Goal: Information Seeking & Learning: Learn about a topic

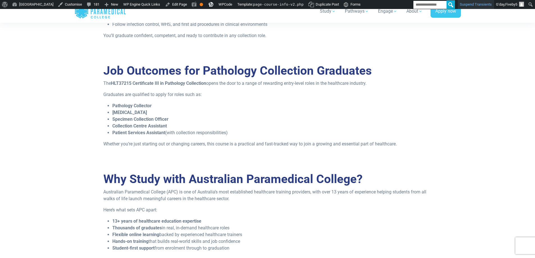
scroll to position [590, 0]
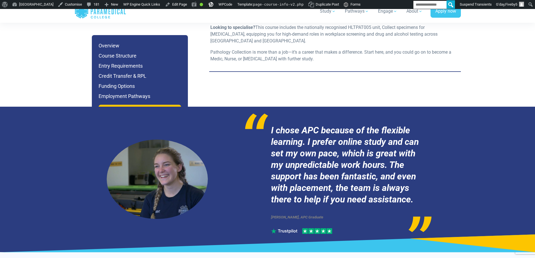
scroll to position [1892, 0]
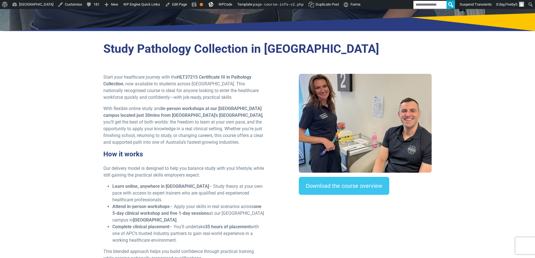
scroll to position [56, 0]
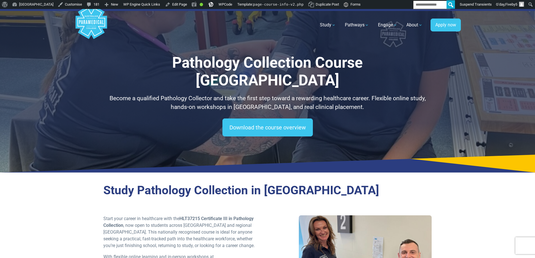
drag, startPoint x: 105, startPoint y: 83, endPoint x: 175, endPoint y: 58, distance: 74.2
click at [106, 94] on p "Become a qualified Pathology Collector and take the first step toward a rewardi…" at bounding box center [267, 103] width 329 height 18
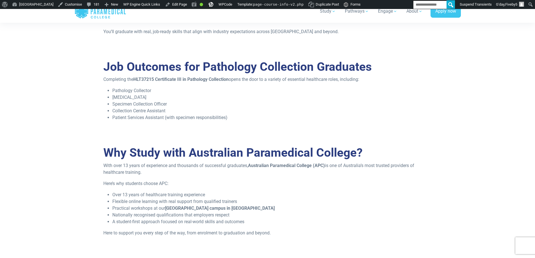
scroll to position [731, 0]
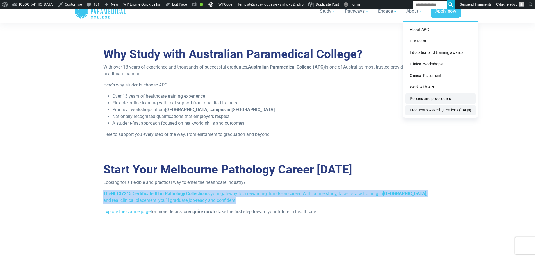
drag, startPoint x: 444, startPoint y: 101, endPoint x: 468, endPoint y: 113, distance: 26.1
click at [444, 102] on link "Policies and procedures" at bounding box center [441, 99] width 71 height 10
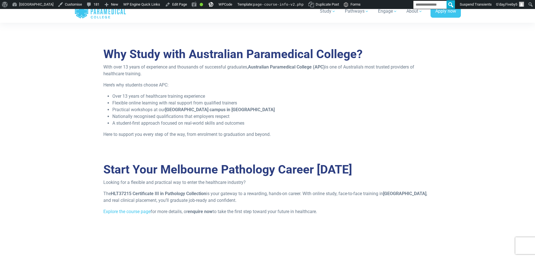
drag, startPoint x: 497, startPoint y: 127, endPoint x: 495, endPoint y: 125, distance: 3.2
click at [497, 127] on section "Why Study with Australian Paramedical College? With over 13 years of experience…" at bounding box center [267, 98] width 535 height 116
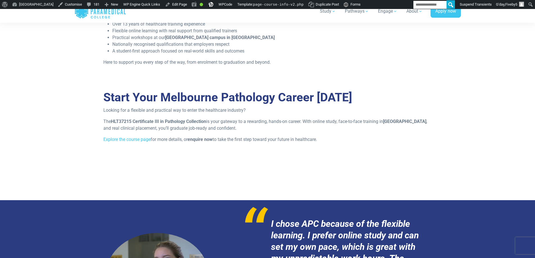
scroll to position [871, 0]
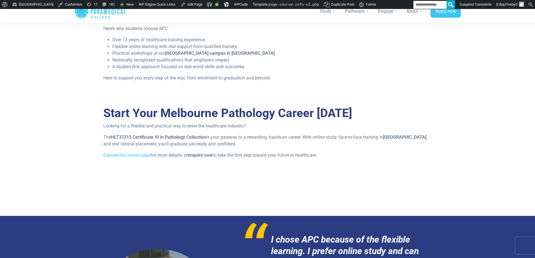
scroll to position [787, 0]
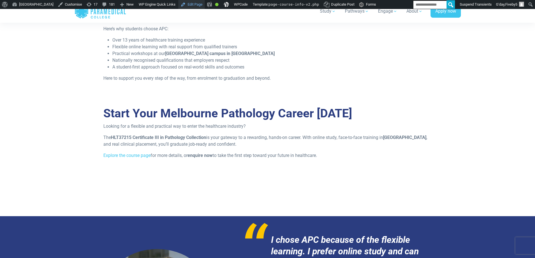
click at [205, 4] on link "Edit Page" at bounding box center [191, 4] width 26 height 9
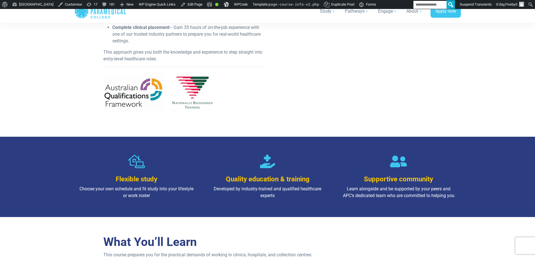
scroll to position [337, 0]
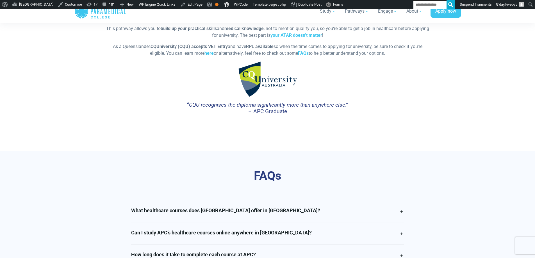
scroll to position [1370, 0]
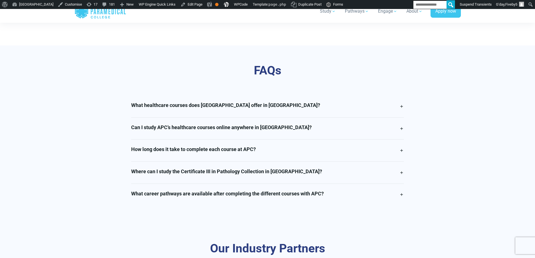
click at [202, 173] on h4 "Where can I study the Certificate III in Pathology Collection in Queensland?" at bounding box center [226, 172] width 191 height 6
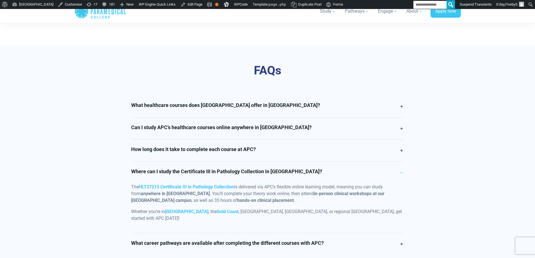
click at [265, 213] on p "Whether you’re in Brisbane , the Gold Coast , Toowoomba, Sunshine Coast, or reg…" at bounding box center [267, 215] width 273 height 13
click at [315, 213] on p "Whether you’re in Brisbane , the Gold Coast , Toowoomba, Sunshine Coast, or reg…" at bounding box center [267, 215] width 273 height 13
click at [248, 147] on h4 "How long does it take to complete each course at APC?" at bounding box center [193, 149] width 125 height 6
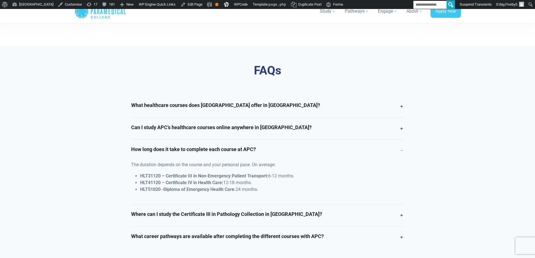
click at [256, 147] on h4 "How long does it take to complete each course at APC?" at bounding box center [193, 149] width 125 height 6
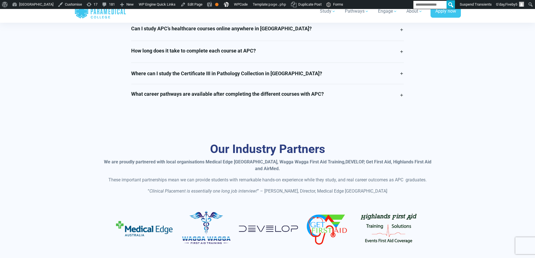
scroll to position [1433, 0]
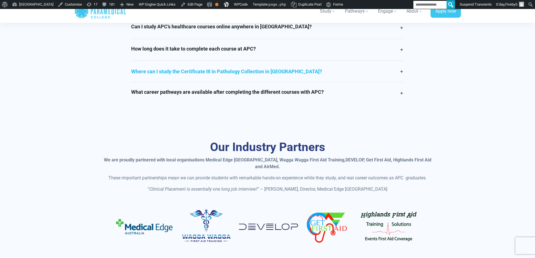
click at [248, 61] on link "Where can I study the Certificate III in Pathology Collection in New South Wale…" at bounding box center [267, 71] width 273 height 21
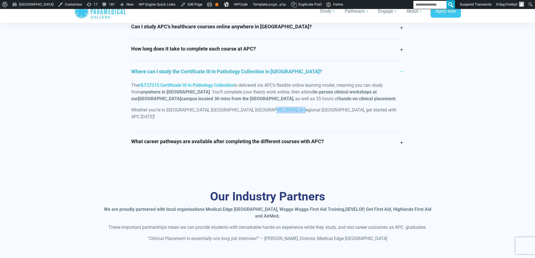
drag, startPoint x: 259, startPoint y: 100, endPoint x: 293, endPoint y: 100, distance: 34.3
click at [293, 107] on p "Whether you’re in Sydney, Newcastle, Coffs Harbour, or regional New South Wales…" at bounding box center [267, 113] width 273 height 13
click at [205, 2] on link "Edit Page" at bounding box center [191, 4] width 26 height 9
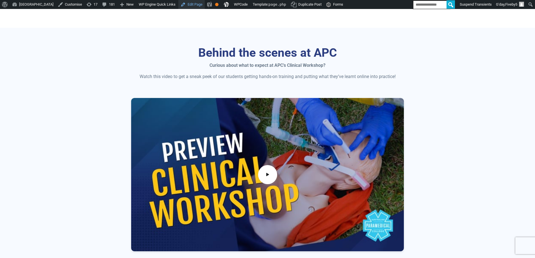
scroll to position [0, 0]
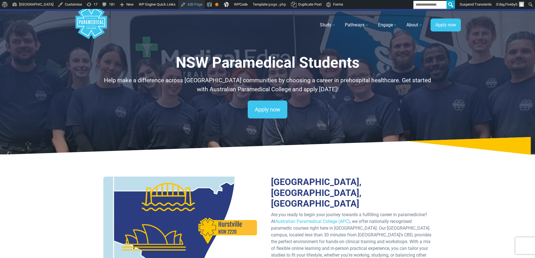
click at [205, 7] on link "Edit Page" at bounding box center [191, 4] width 26 height 9
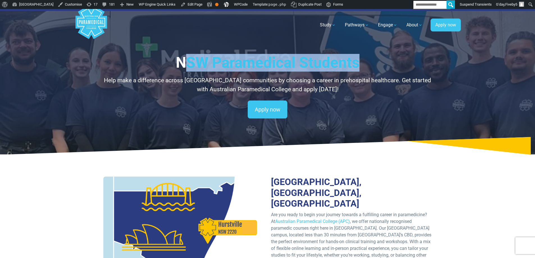
drag, startPoint x: 297, startPoint y: 63, endPoint x: 414, endPoint y: 63, distance: 117.8
click at [414, 63] on h1 "NSW Paramedical Students" at bounding box center [267, 63] width 329 height 18
copy h1 "SW Paramedical Students"
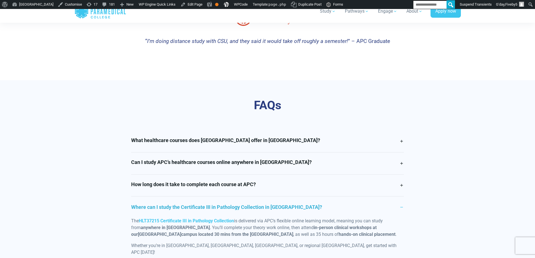
scroll to position [1377, 0]
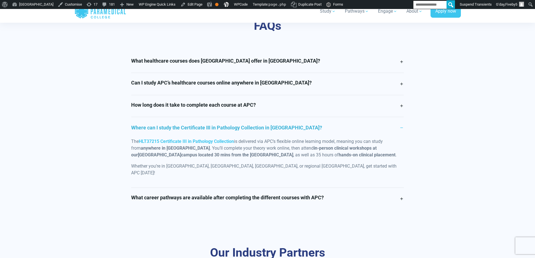
click at [477, 137] on section "FAQs What healthcare courses does Australian Paramedical College offer in NSW? …" at bounding box center [267, 114] width 535 height 227
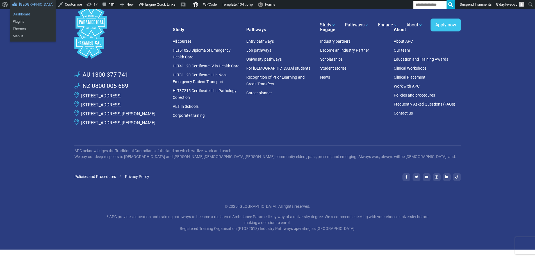
click at [29, 14] on link "Dashboard" at bounding box center [33, 14] width 46 height 7
